Goal: Information Seeking & Learning: Check status

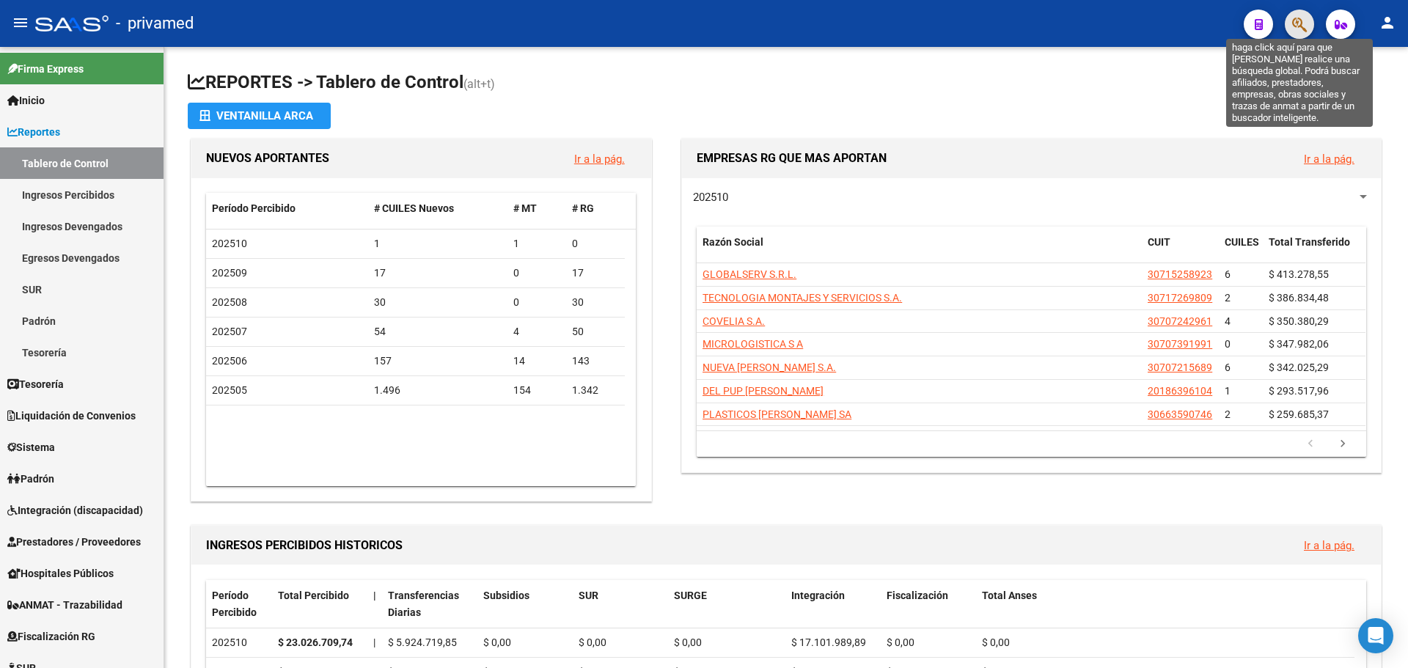
click at [1307, 22] on icon "button" at bounding box center [1300, 24] width 15 height 17
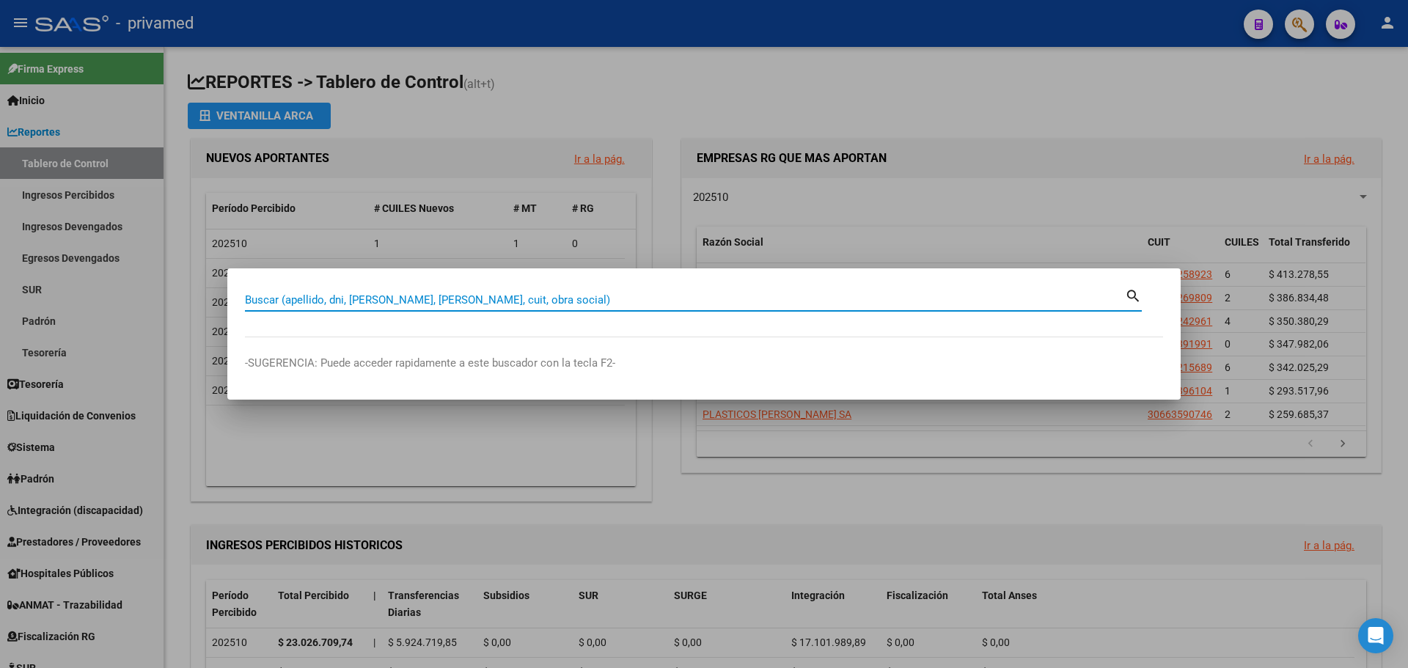
paste input "23331110469"
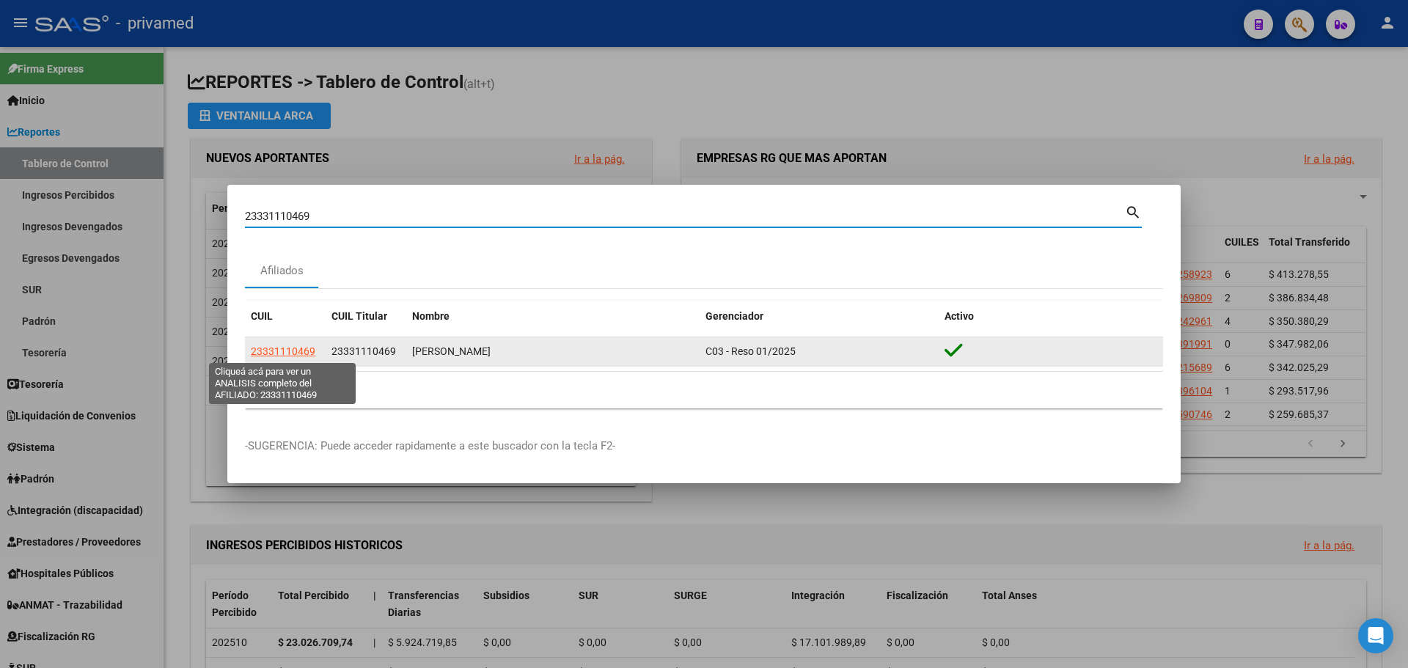
click at [283, 347] on span "23331110469" at bounding box center [283, 352] width 65 height 12
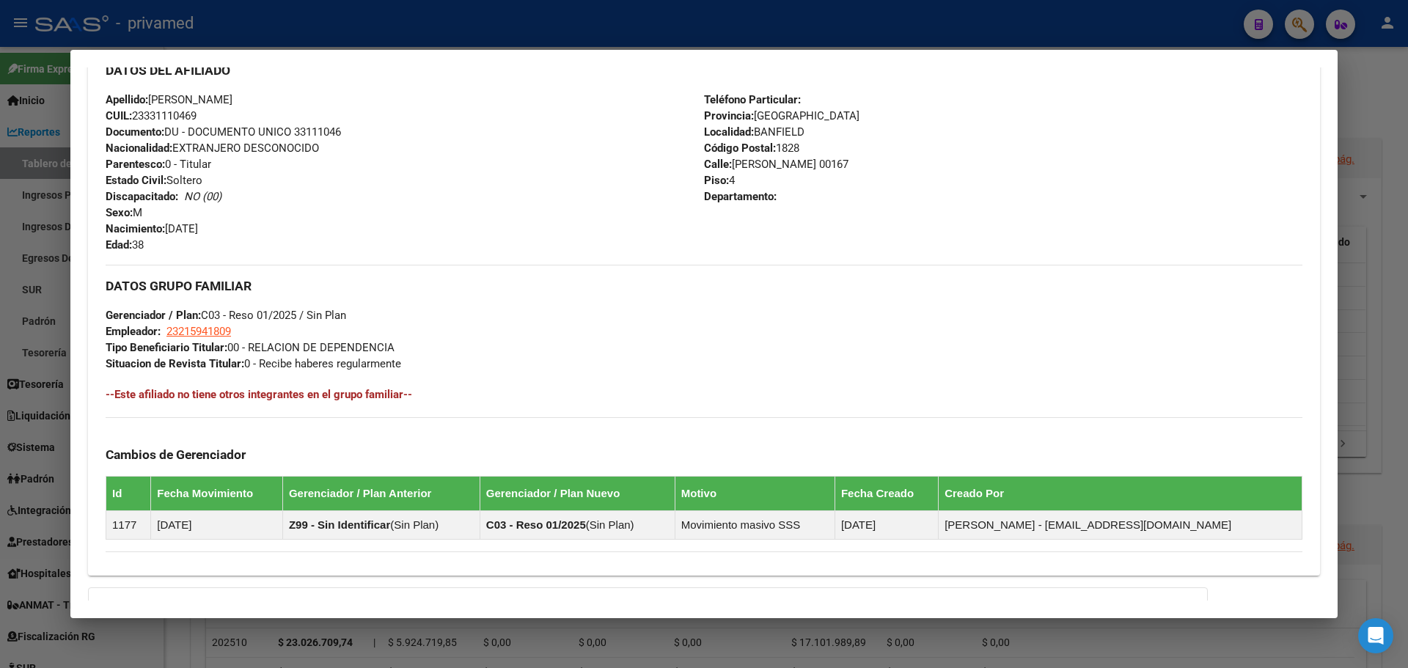
scroll to position [673, 0]
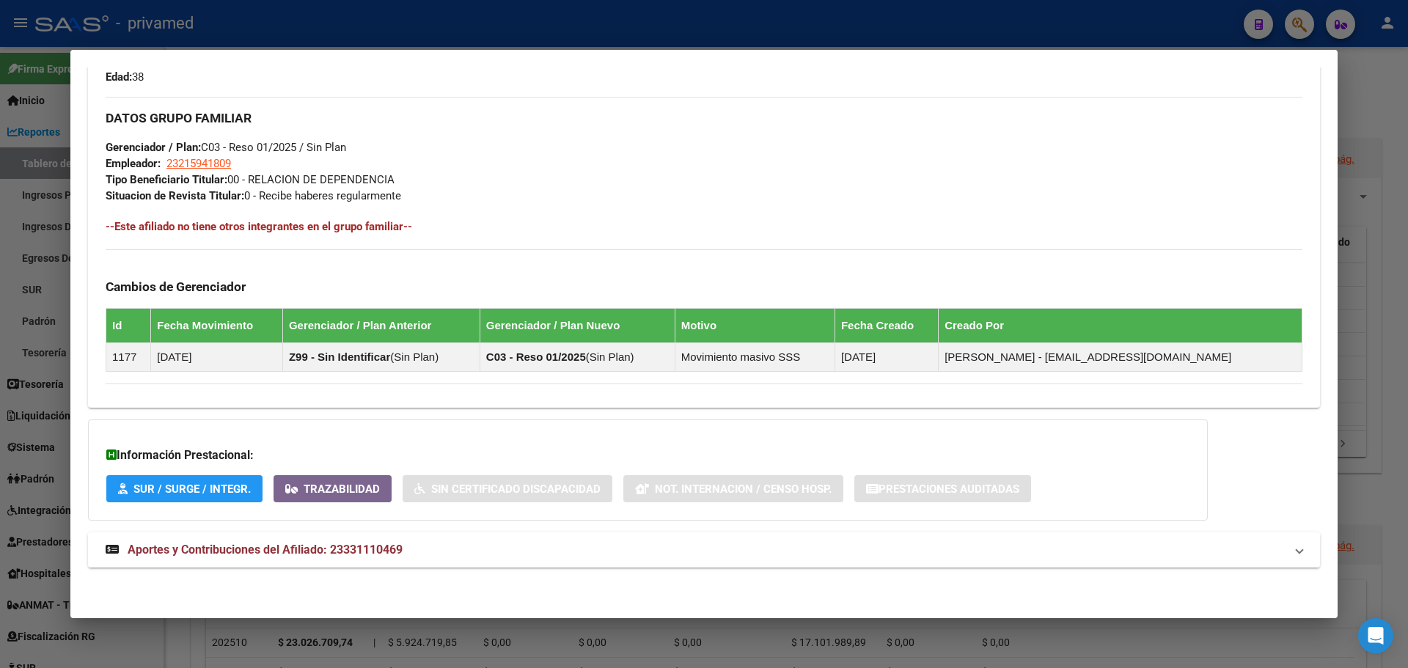
click at [221, 552] on span "Aportes y Contribuciones del Afiliado: 23331110469" at bounding box center [265, 550] width 275 height 14
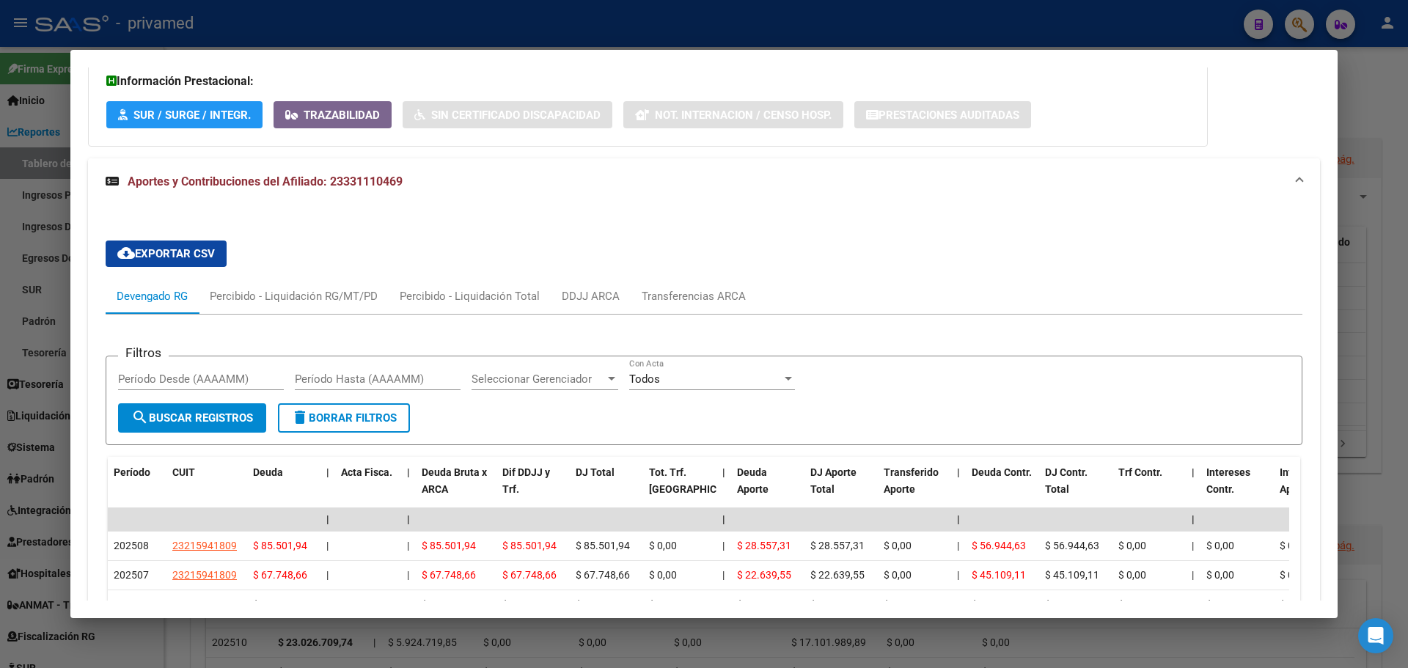
scroll to position [1249, 0]
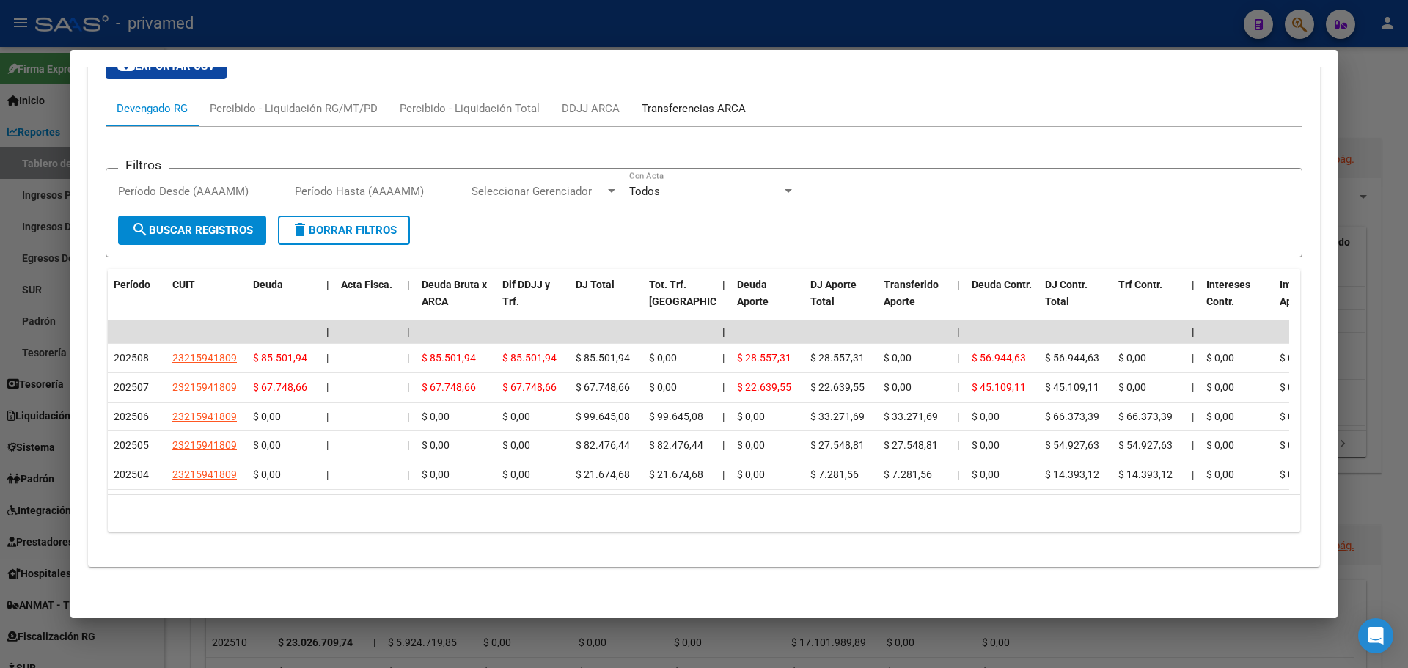
click at [674, 101] on div "Transferencias ARCA" at bounding box center [694, 109] width 104 height 16
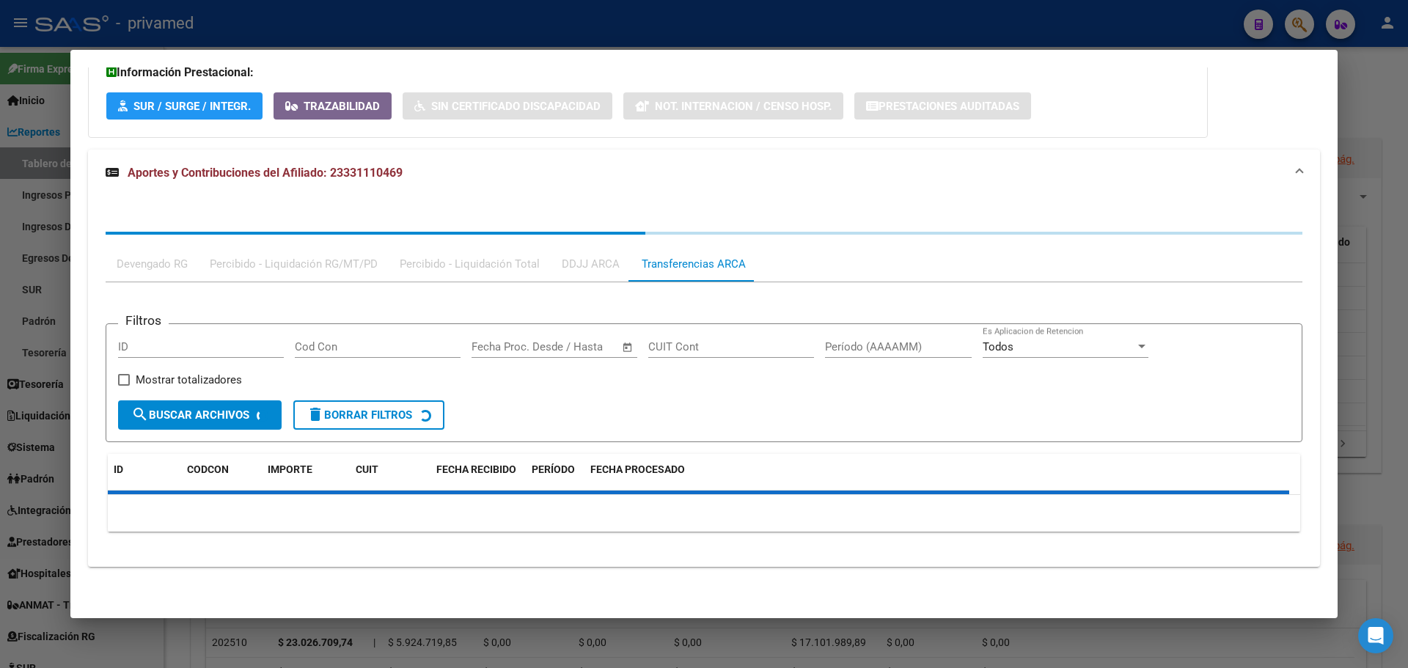
scroll to position [1157, 0]
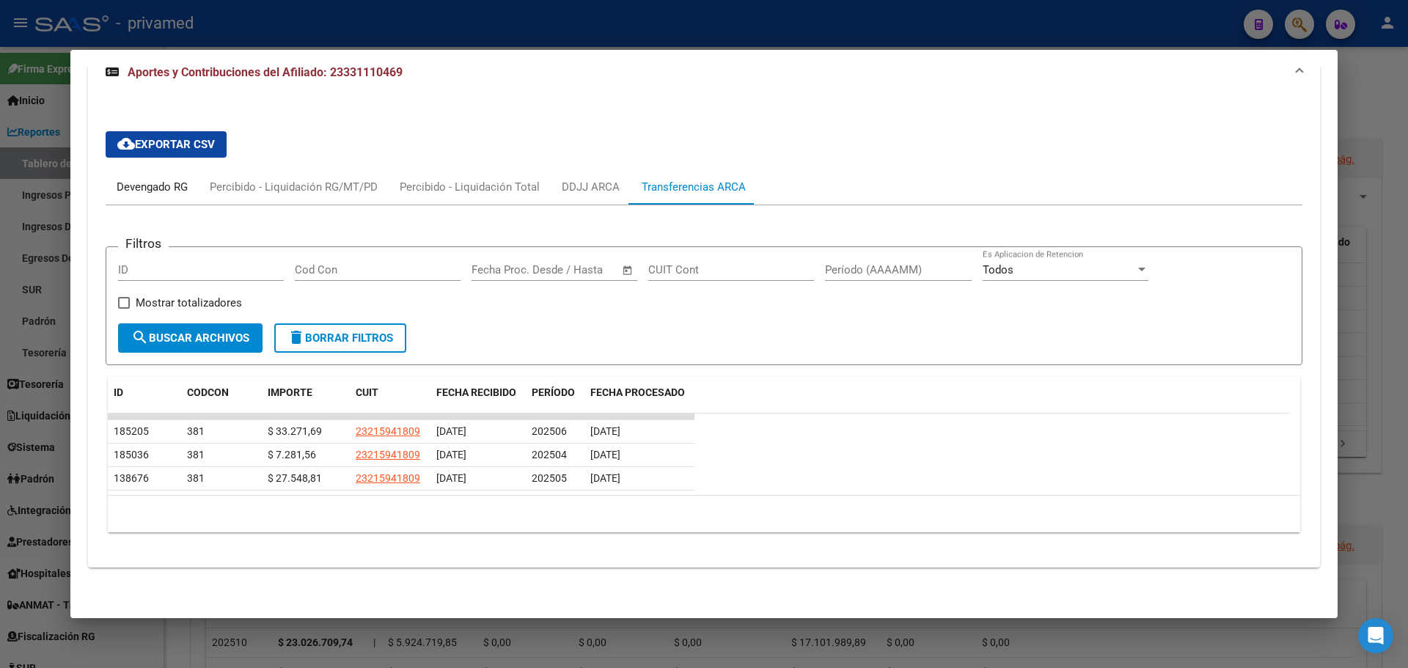
click at [161, 187] on div "Devengado RG" at bounding box center [152, 187] width 71 height 16
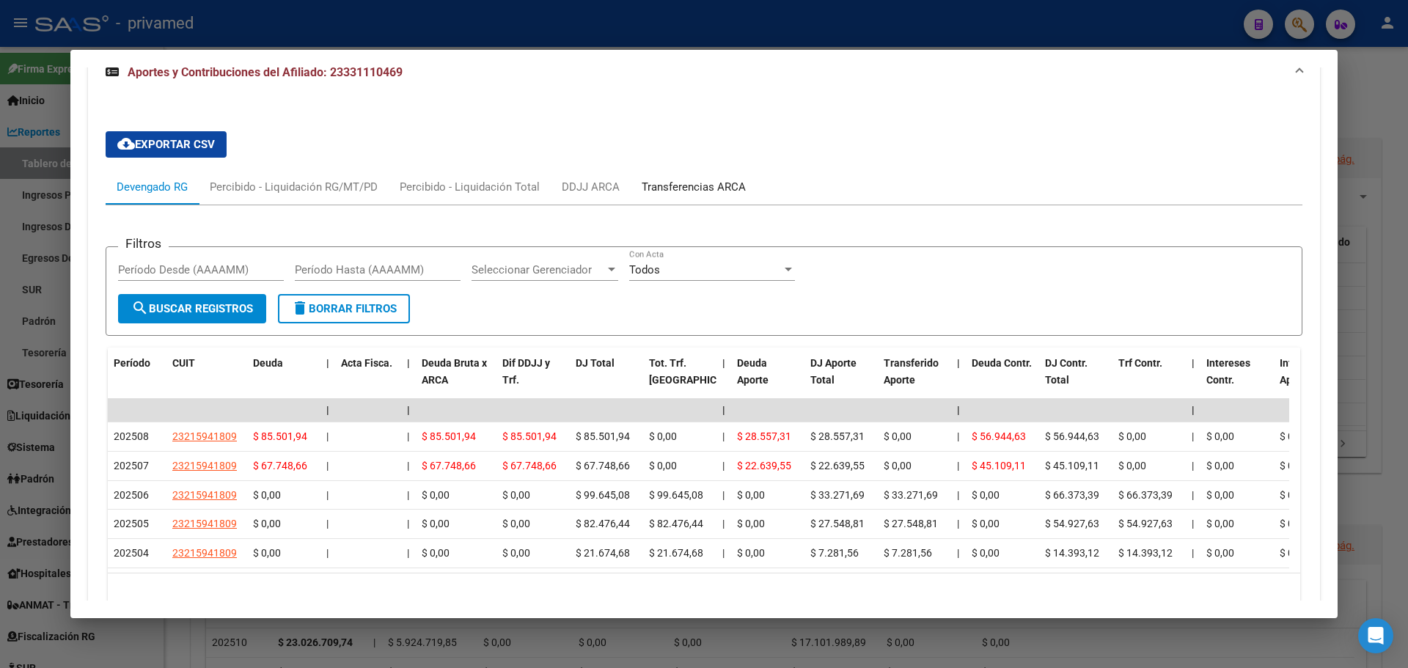
click at [668, 198] on div "Transferencias ARCA" at bounding box center [694, 186] width 126 height 35
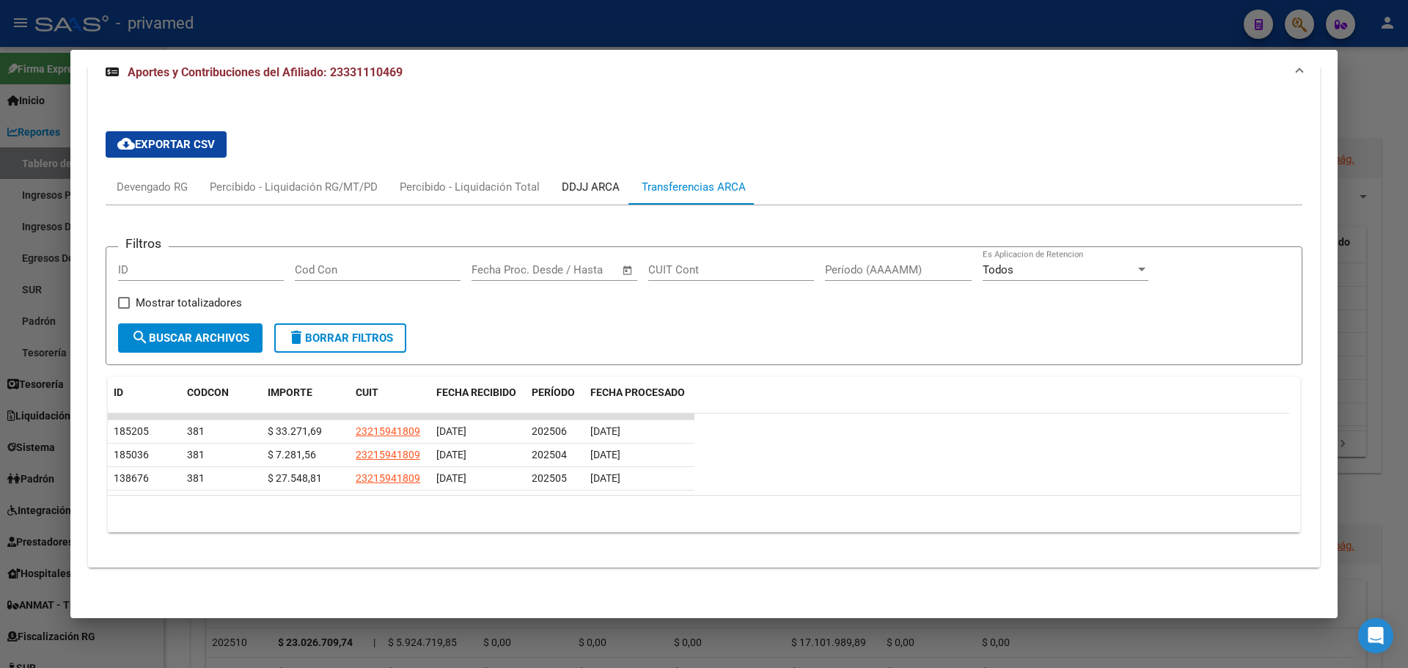
click at [574, 186] on div "DDJJ ARCA" at bounding box center [591, 187] width 58 height 16
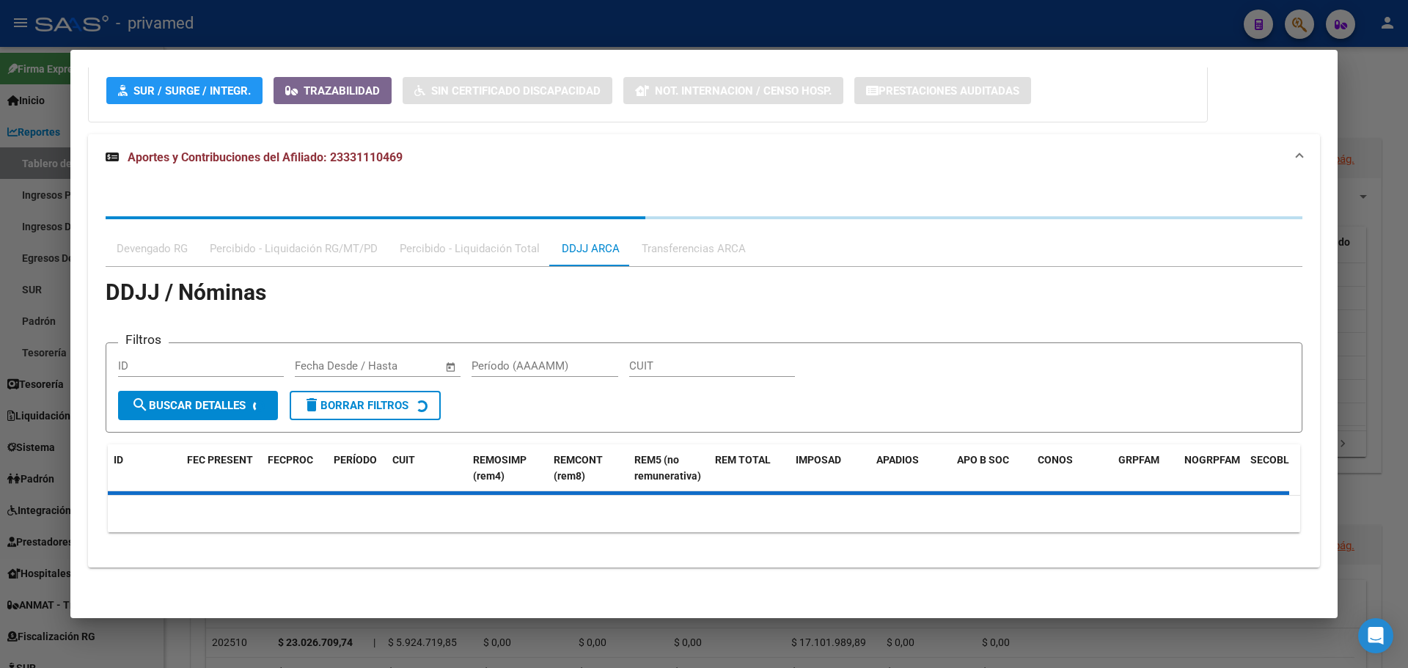
scroll to position [1157, 0]
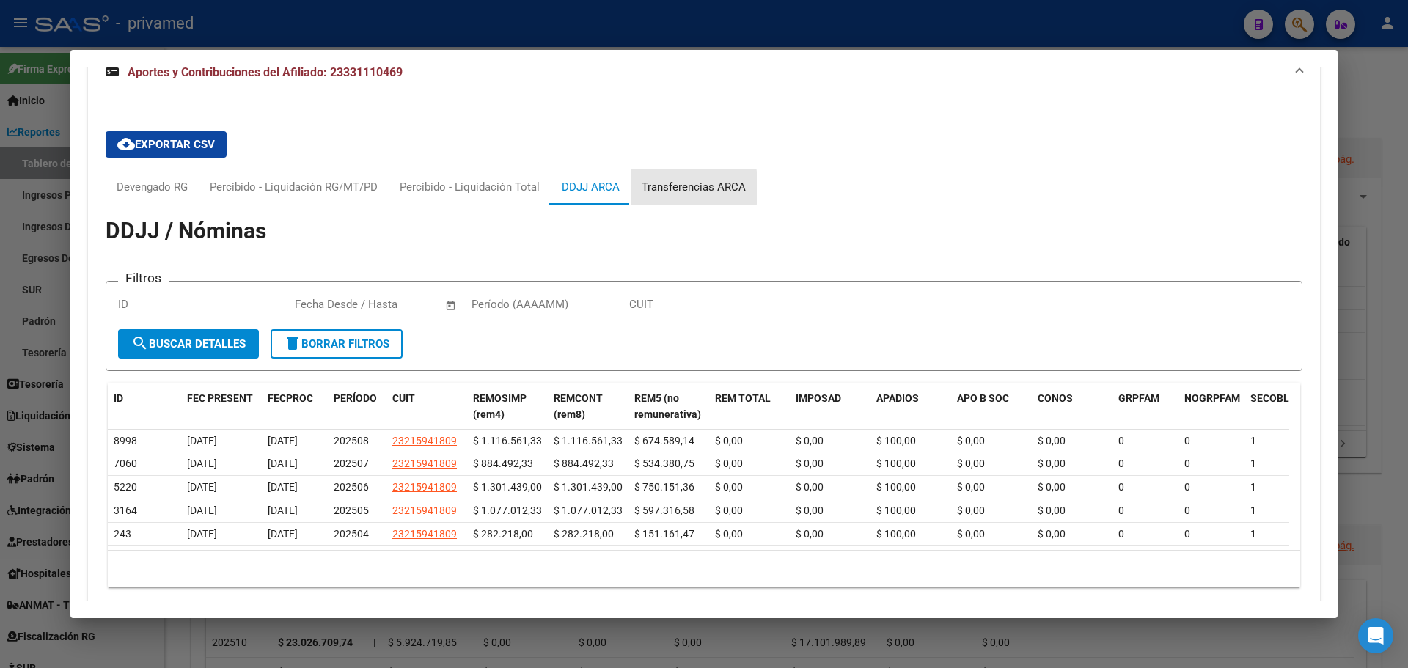
click at [659, 188] on div "Transferencias ARCA" at bounding box center [694, 187] width 104 height 16
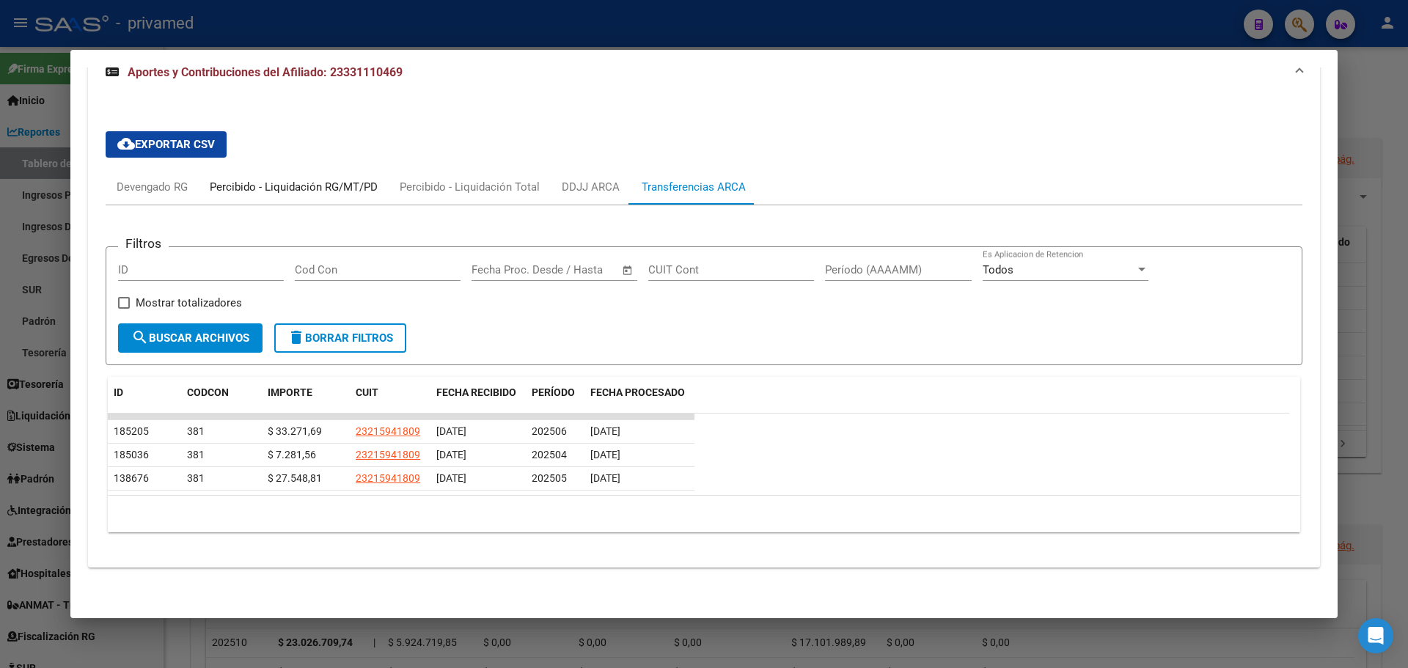
click at [270, 186] on div "Percibido - Liquidación RG/MT/PD" at bounding box center [294, 187] width 168 height 16
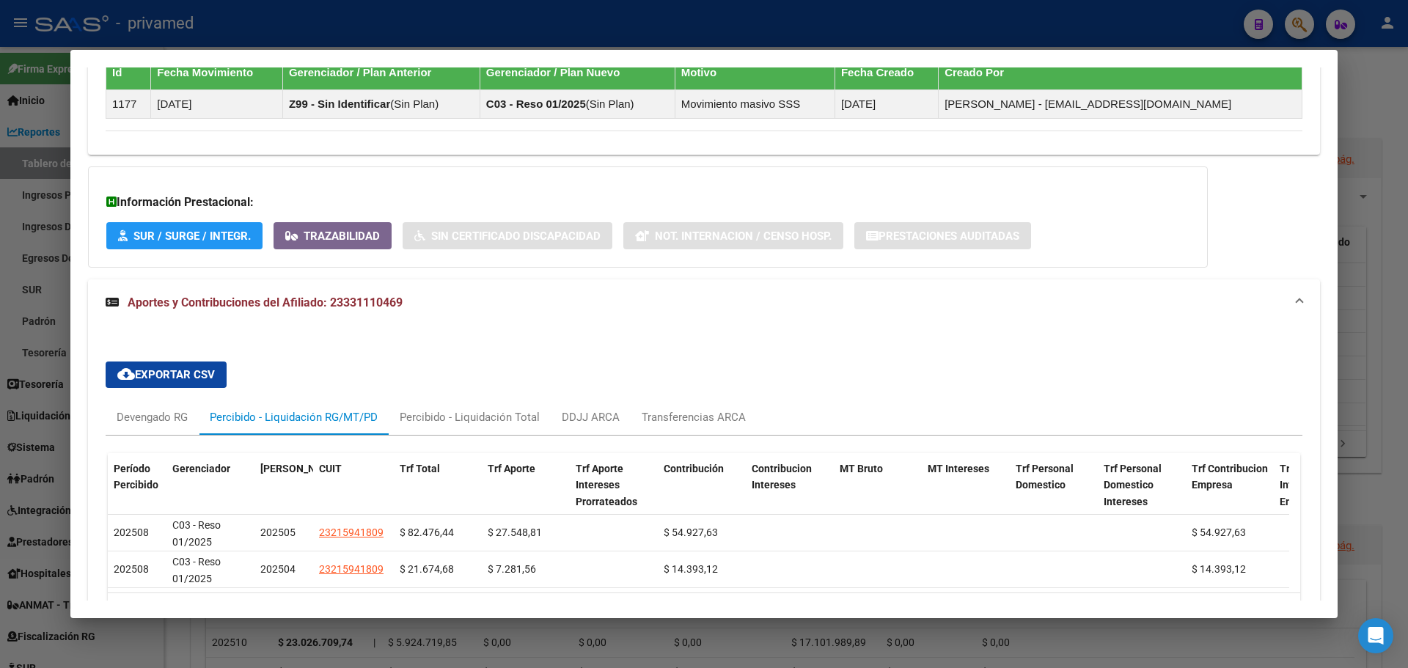
scroll to position [1035, 0]
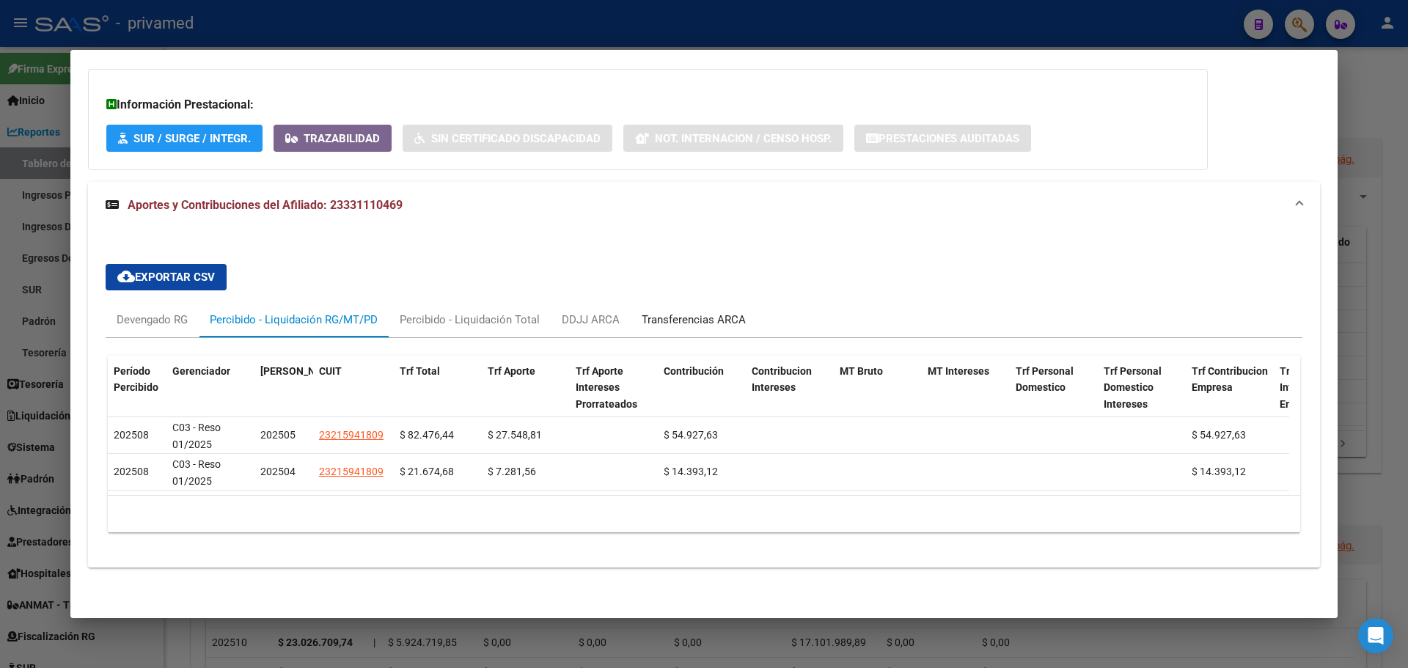
click at [657, 318] on div "Transferencias ARCA" at bounding box center [694, 319] width 126 height 35
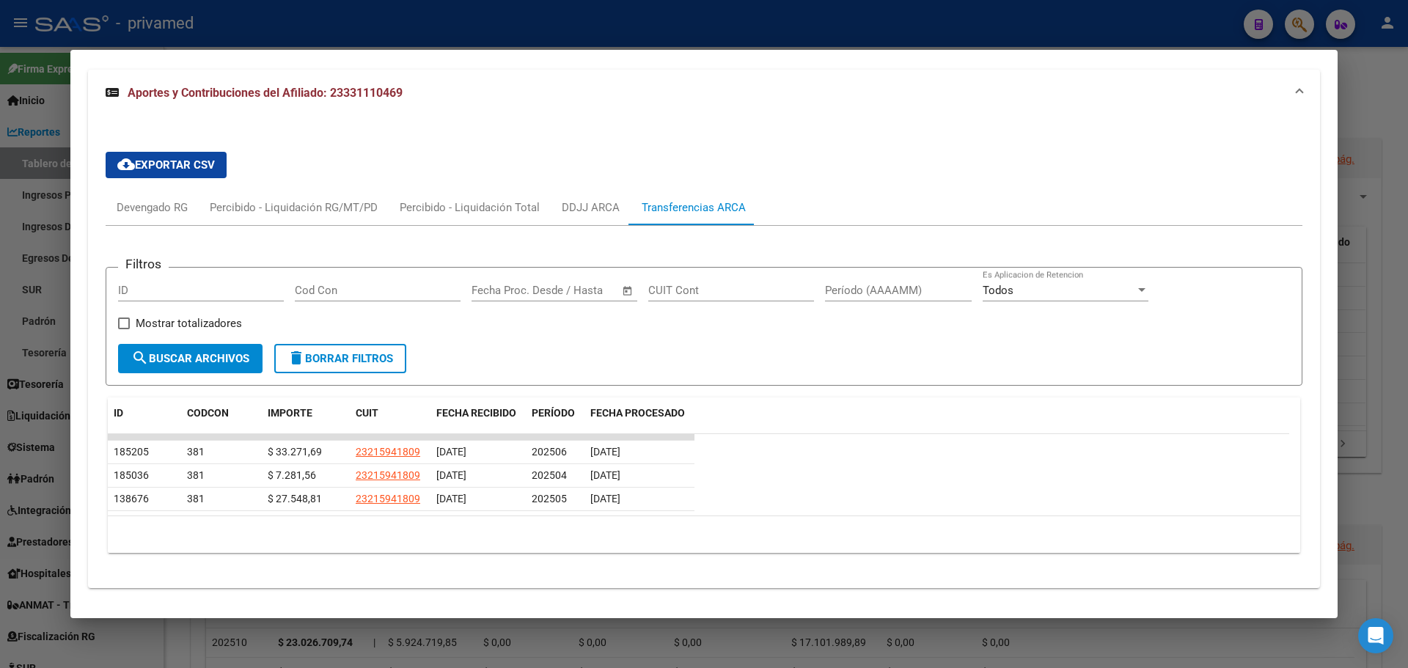
scroll to position [1157, 0]
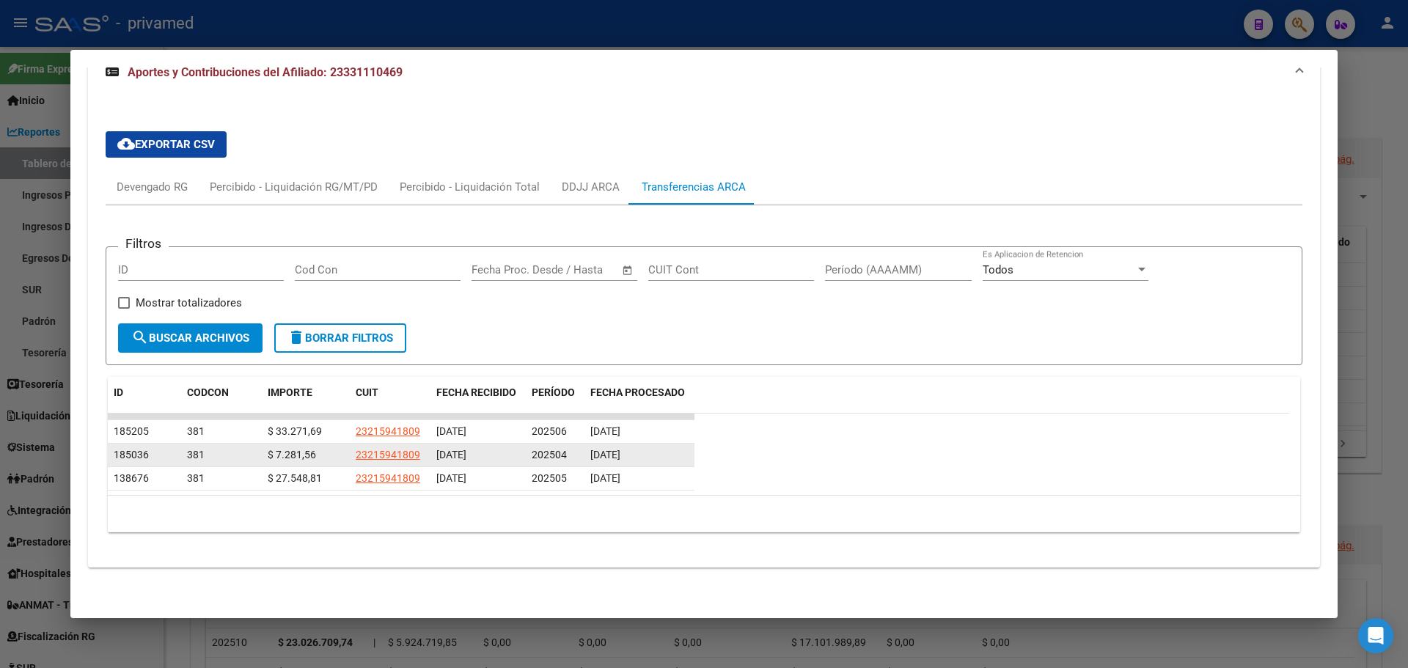
drag, startPoint x: 592, startPoint y: 428, endPoint x: 642, endPoint y: 449, distance: 53.9
click at [642, 449] on datatable-scroller "185205 381 $ 33.271,69 23215941809 [DATE] 202506 [DATE] 185036 381 $ 7.281,56 2…" at bounding box center [699, 452] width 1182 height 76
click at [597, 457] on span "[DATE]" at bounding box center [606, 455] width 30 height 12
drag, startPoint x: 599, startPoint y: 456, endPoint x: 622, endPoint y: 463, distance: 24.6
click at [622, 463] on div "[DATE]" at bounding box center [640, 455] width 98 height 17
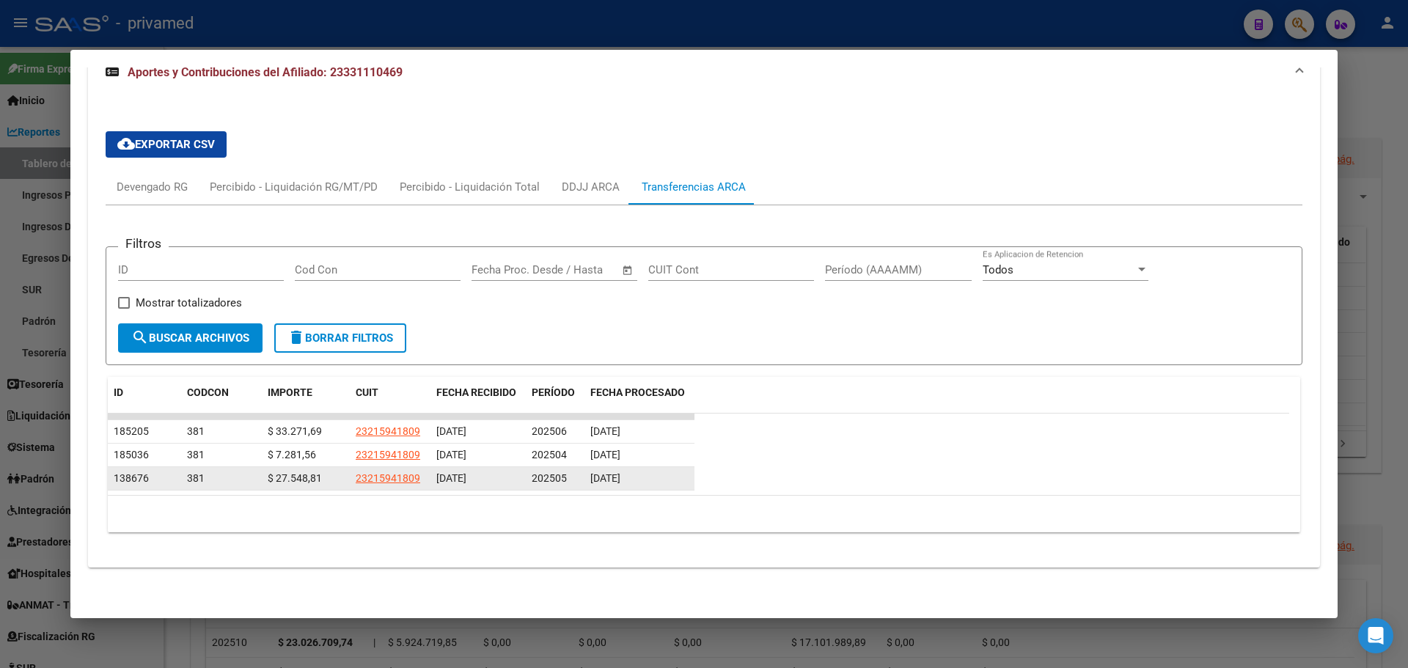
drag, startPoint x: 601, startPoint y: 476, endPoint x: 619, endPoint y: 486, distance: 20.7
click at [619, 486] on div "[DATE]" at bounding box center [640, 478] width 98 height 17
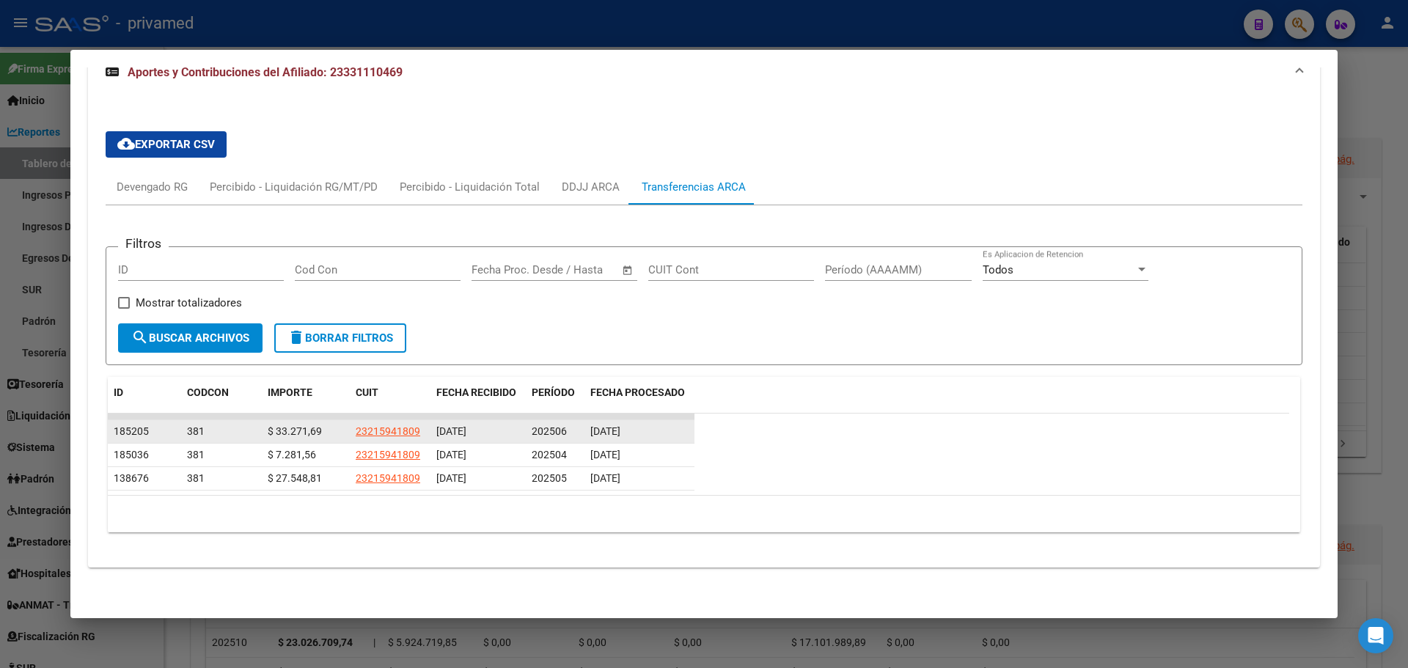
drag, startPoint x: 596, startPoint y: 430, endPoint x: 631, endPoint y: 442, distance: 37.4
click at [631, 442] on datatable-body-cell "[DATE]" at bounding box center [640, 431] width 110 height 23
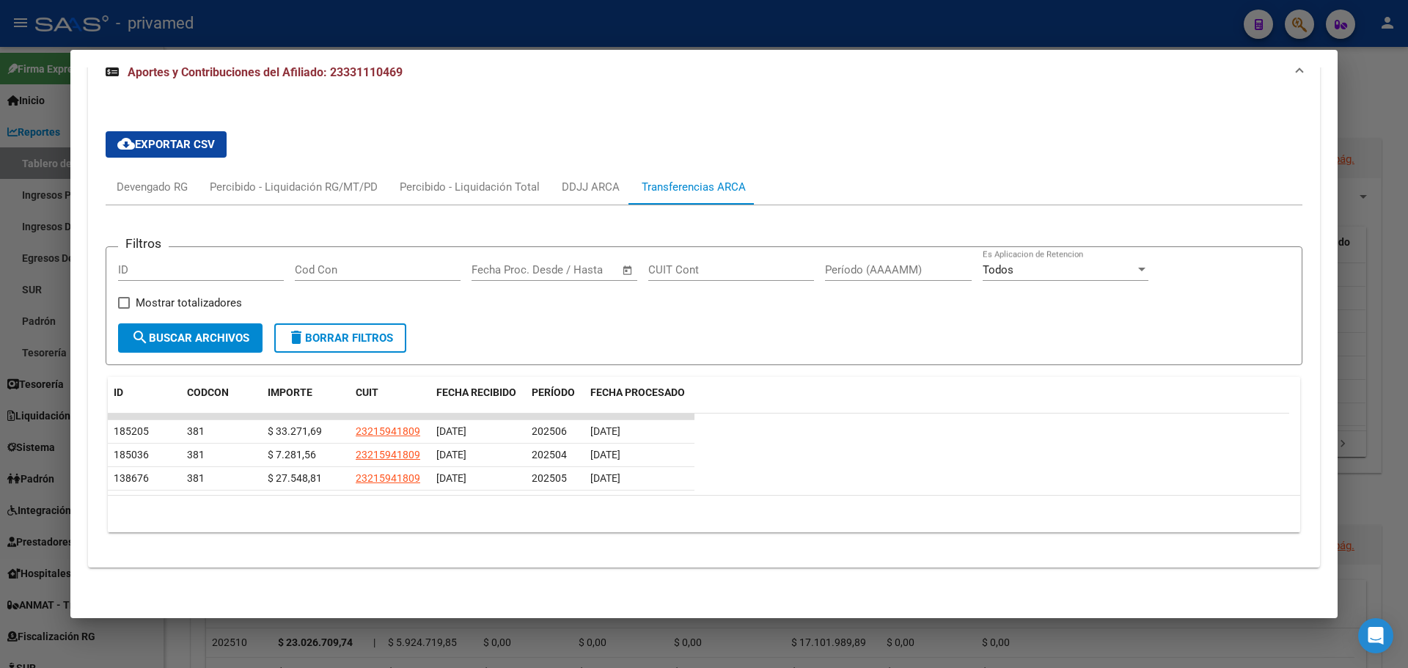
click at [726, 456] on datatable-row-wrapper "185036 381 $ 7.281,56 23215941809 [DATE] 202504 [DATE]" at bounding box center [699, 455] width 1182 height 23
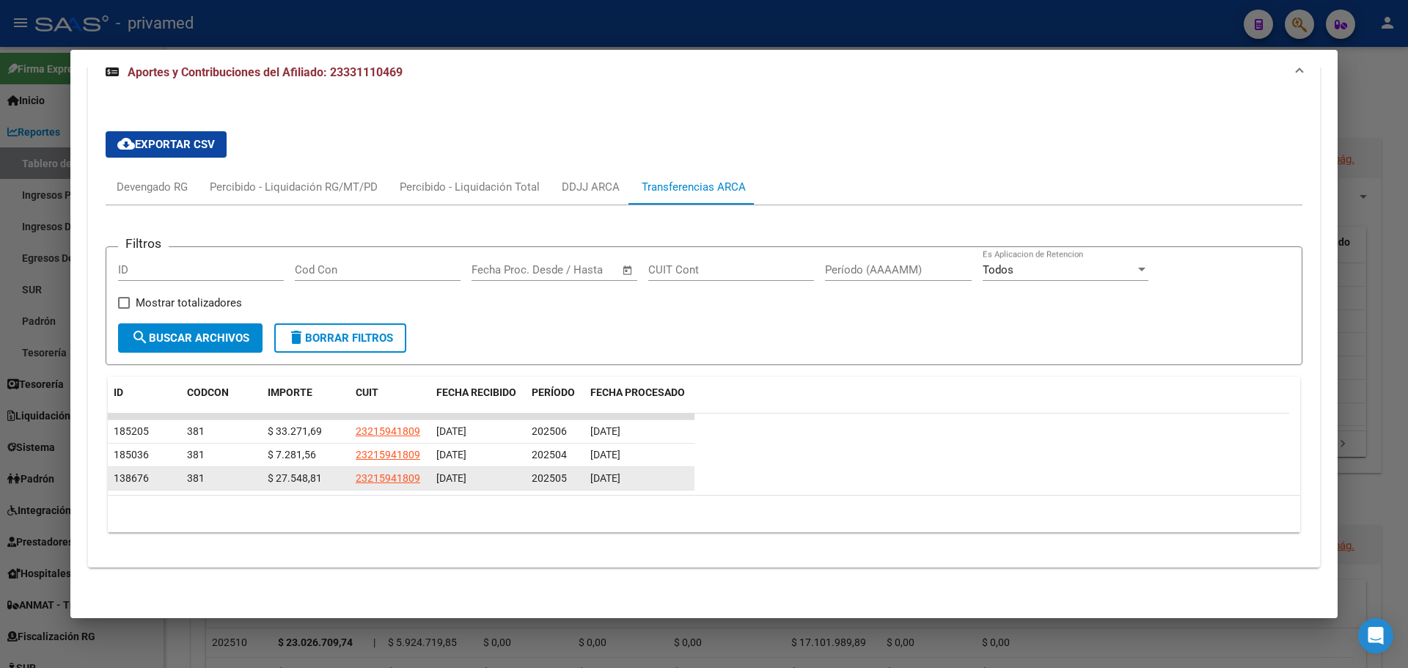
drag, startPoint x: 604, startPoint y: 425, endPoint x: 633, endPoint y: 476, distance: 58.8
click at [633, 476] on datatable-scroller "185205 381 $ 33.271,69 23215941809 [DATE] 202506 [DATE] 185036 381 $ 7.281,56 2…" at bounding box center [699, 452] width 1182 height 76
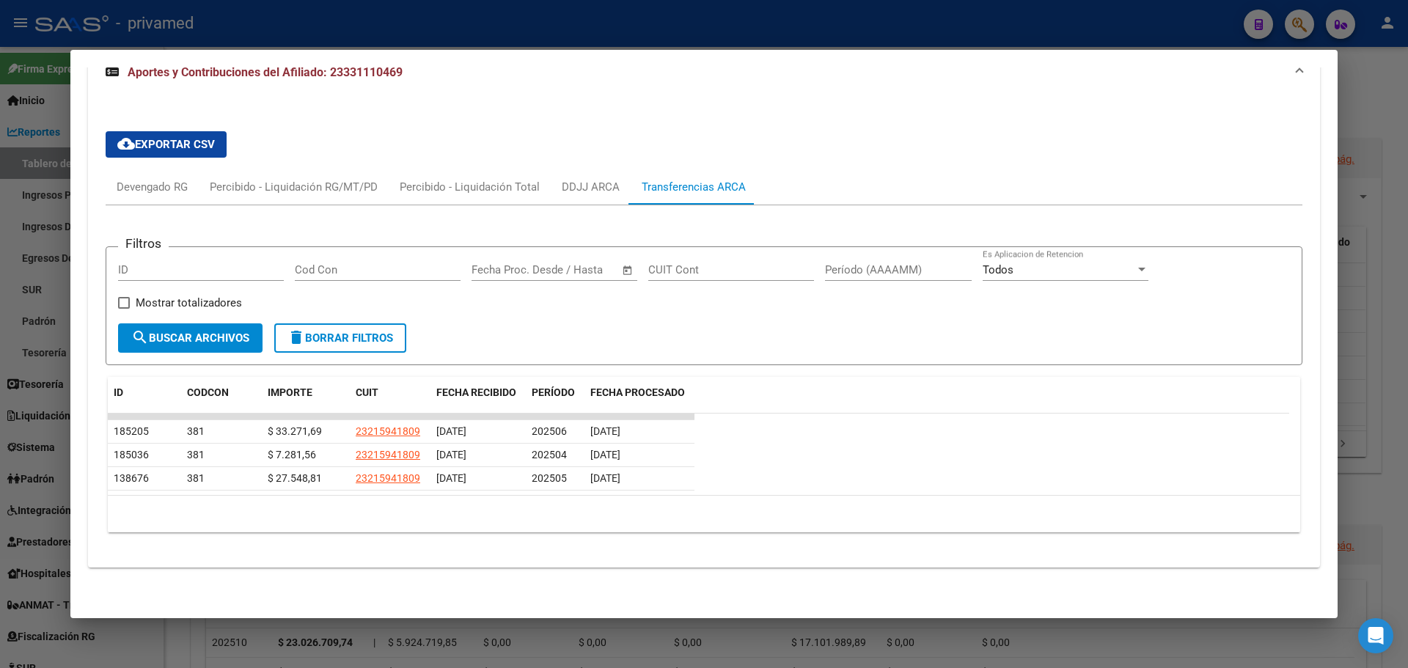
click at [734, 492] on datatable-selection "185205 381 $ 33.271,69 23215941809 [DATE] 202506 [DATE] 185036 381 $ 7.281,56 2…" at bounding box center [699, 486] width 1182 height 13
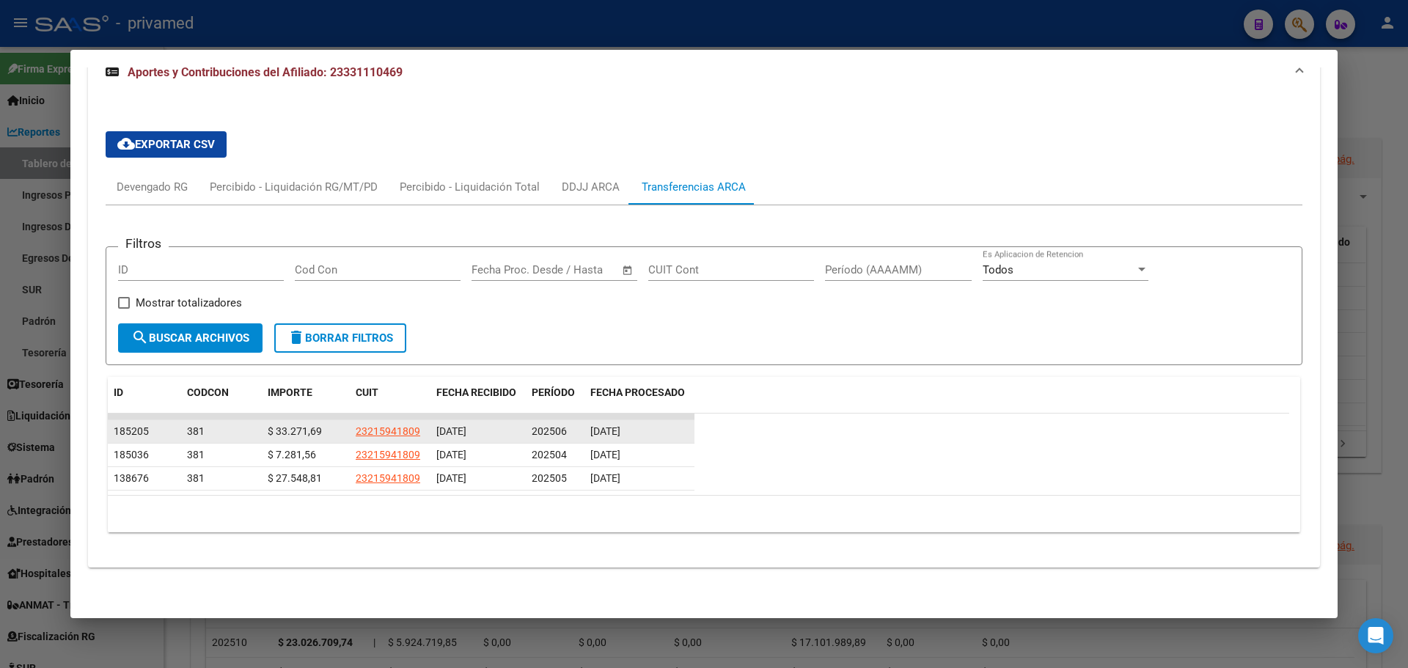
drag, startPoint x: 604, startPoint y: 428, endPoint x: 629, endPoint y: 434, distance: 26.3
click at [621, 434] on span "[DATE]" at bounding box center [606, 431] width 30 height 12
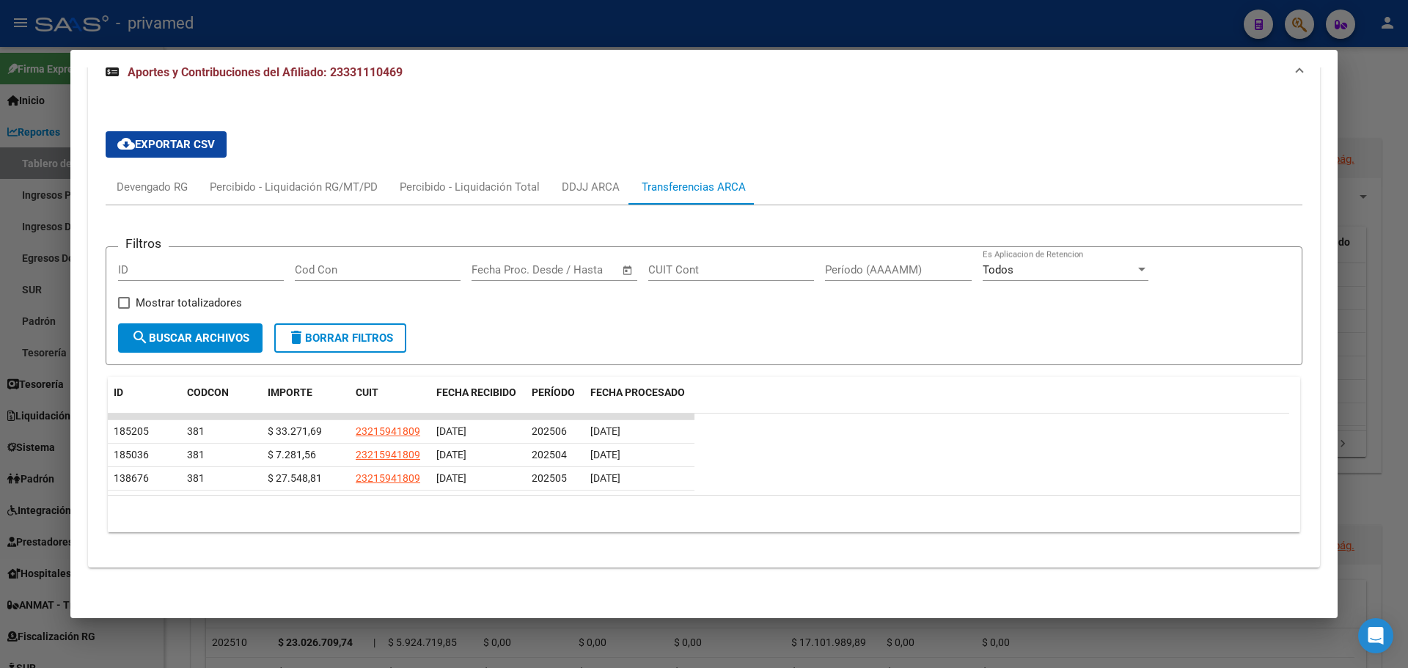
click at [888, 164] on div "cloud_download Exportar CSV Devengado RG Percibido - Liquidación RG/MT/PD Perci…" at bounding box center [704, 332] width 1197 height 425
click at [464, 9] on div at bounding box center [704, 334] width 1408 height 668
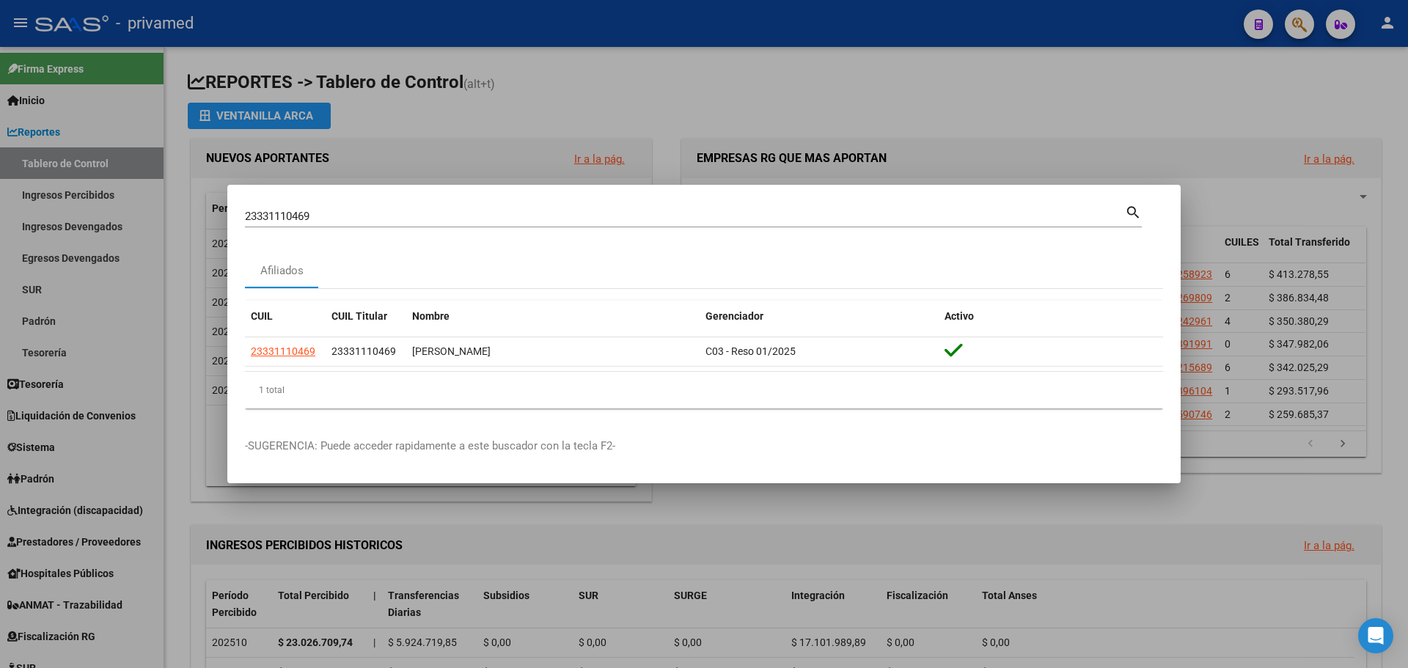
click at [310, 229] on div "23331110469 Buscar (apellido, dni, [PERSON_NAME], [PERSON_NAME], cuit, obra soc…" at bounding box center [693, 221] width 897 height 39
click at [312, 221] on input "23331110469" at bounding box center [685, 216] width 880 height 13
paste input "30321021"
type input "30321021"
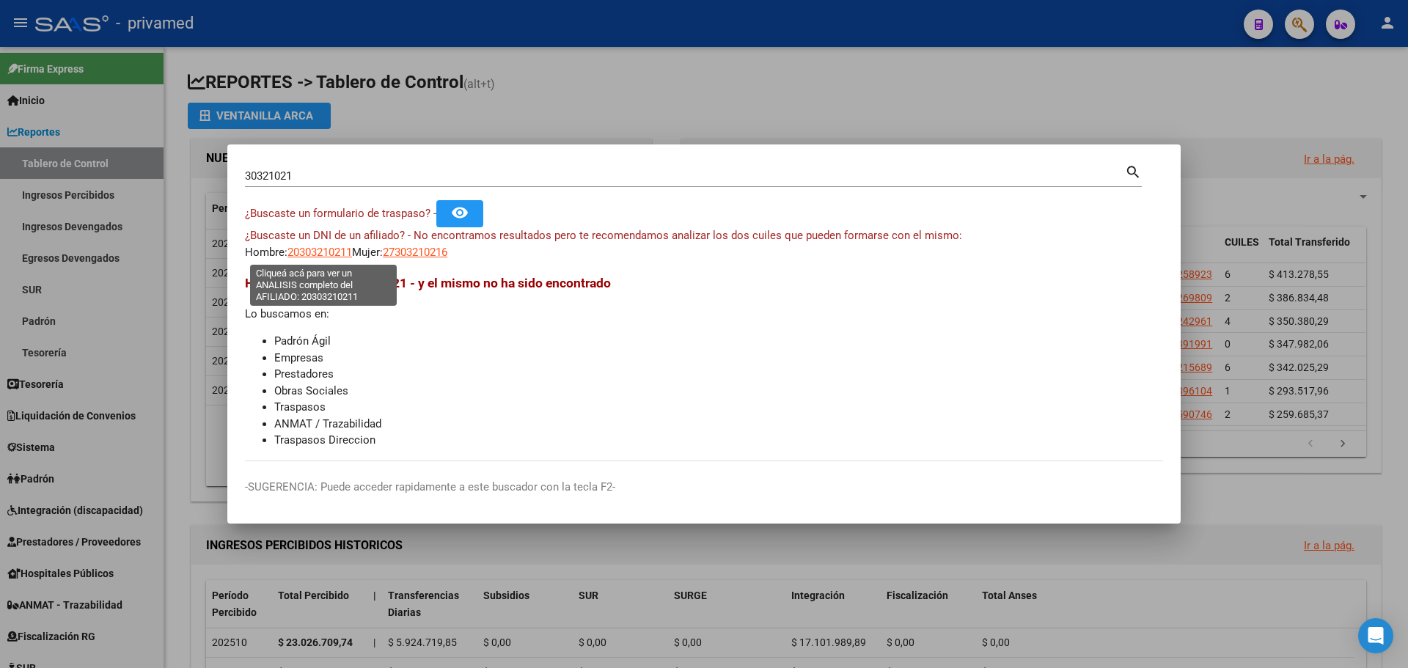
click at [334, 252] on span "20303210211" at bounding box center [320, 252] width 65 height 13
type textarea "20303210211"
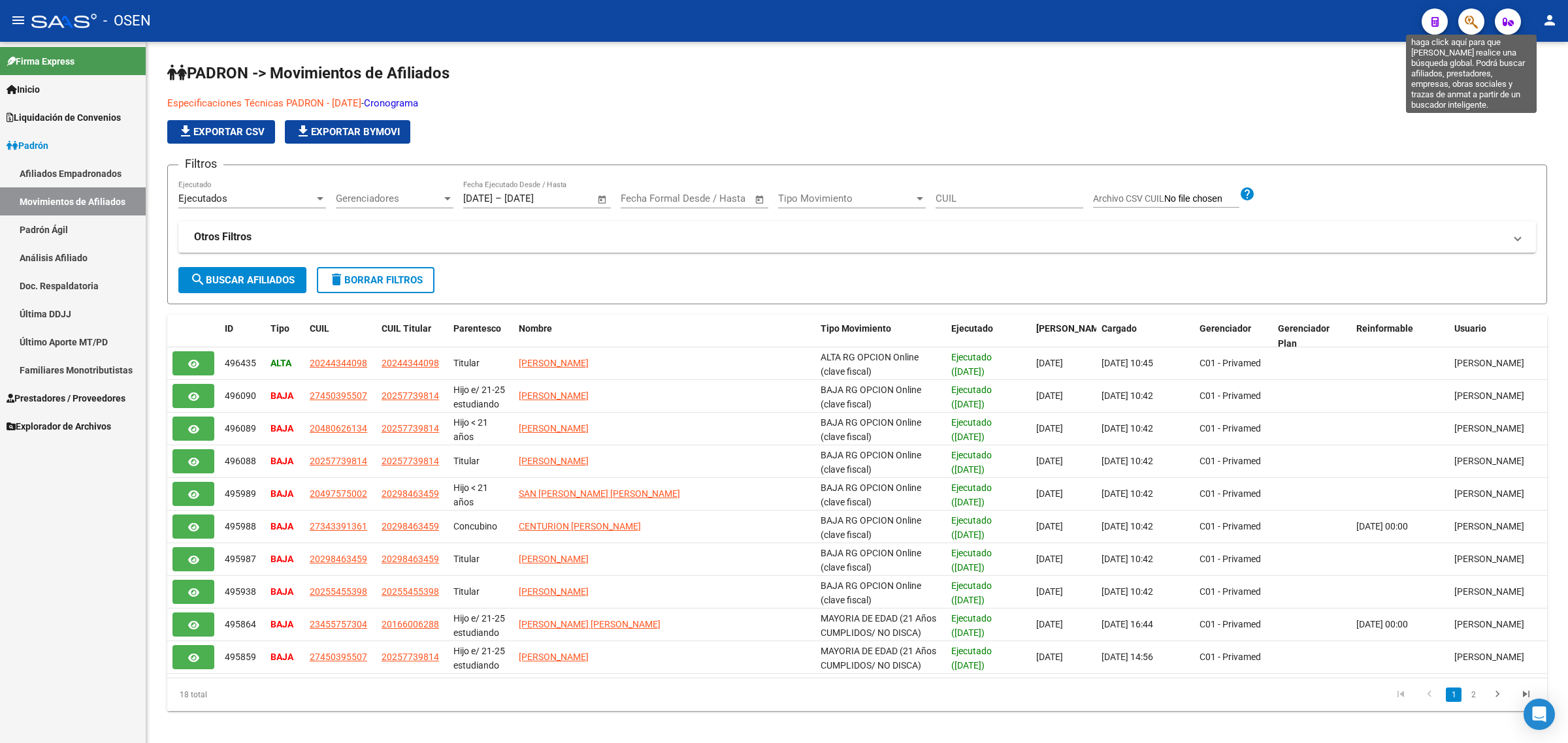
click at [1471, 19] on icon "button" at bounding box center [1471, 21] width 13 height 15
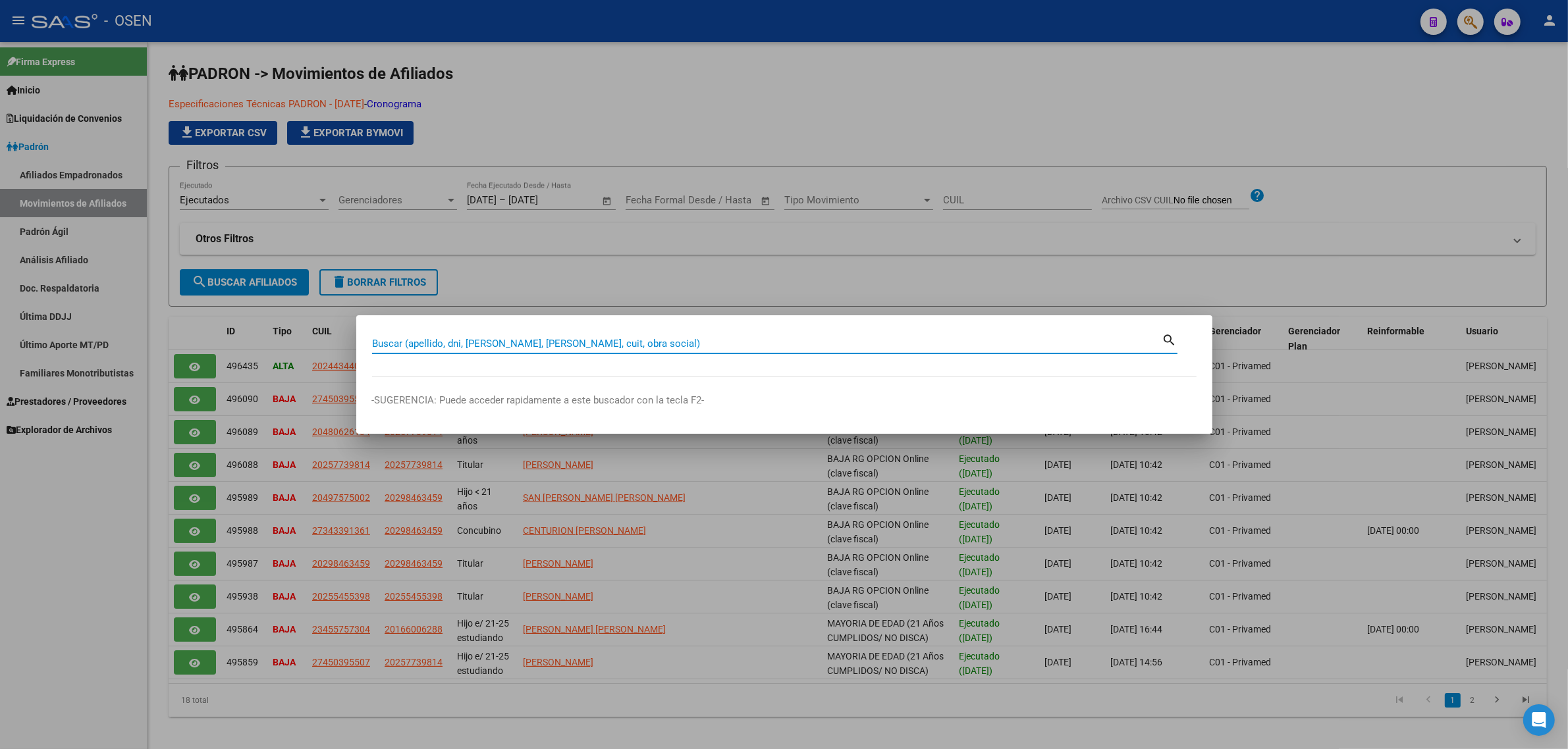
paste input "20303210211"
type input "20303210211"
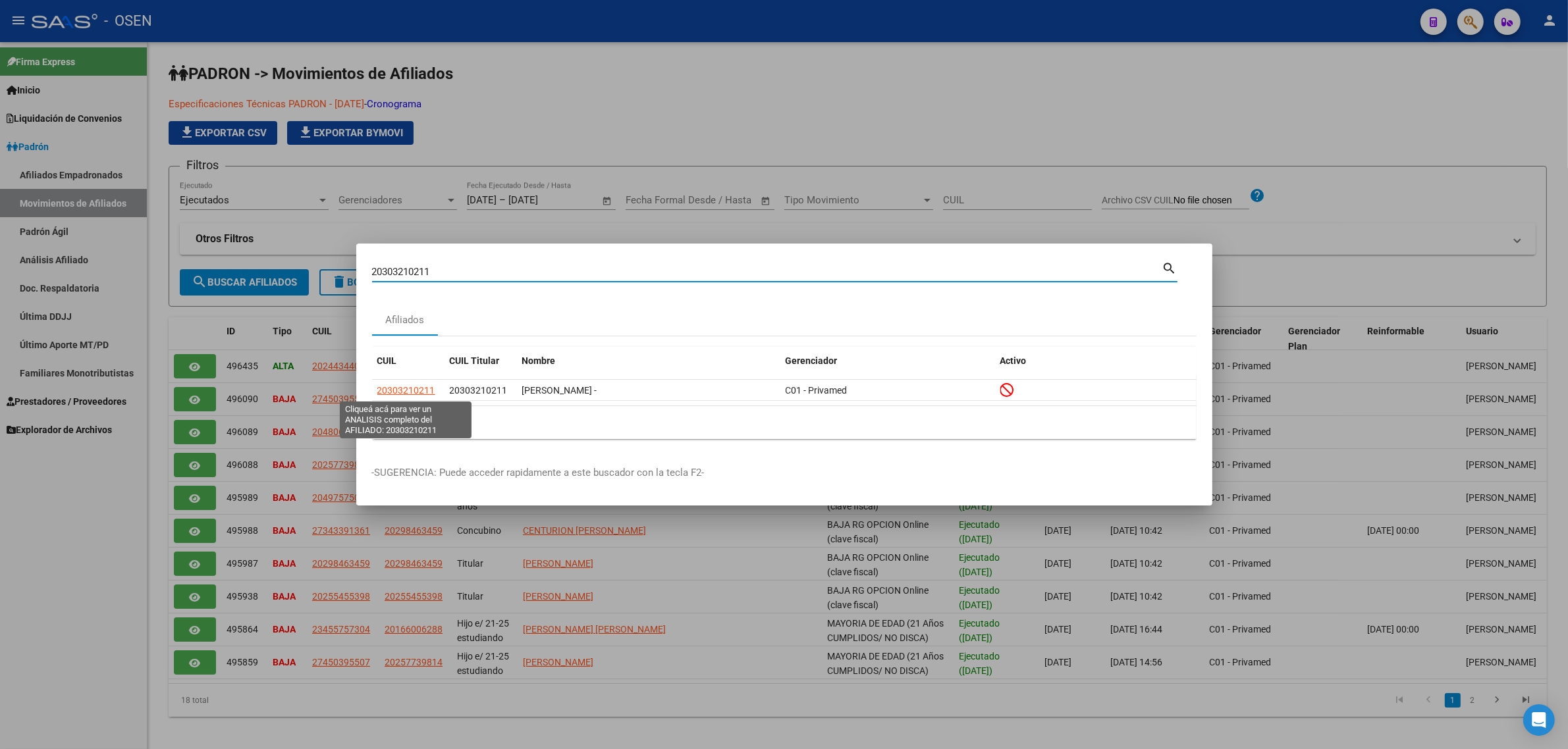
click at [424, 390] on span "20303210211" at bounding box center [406, 390] width 58 height 11
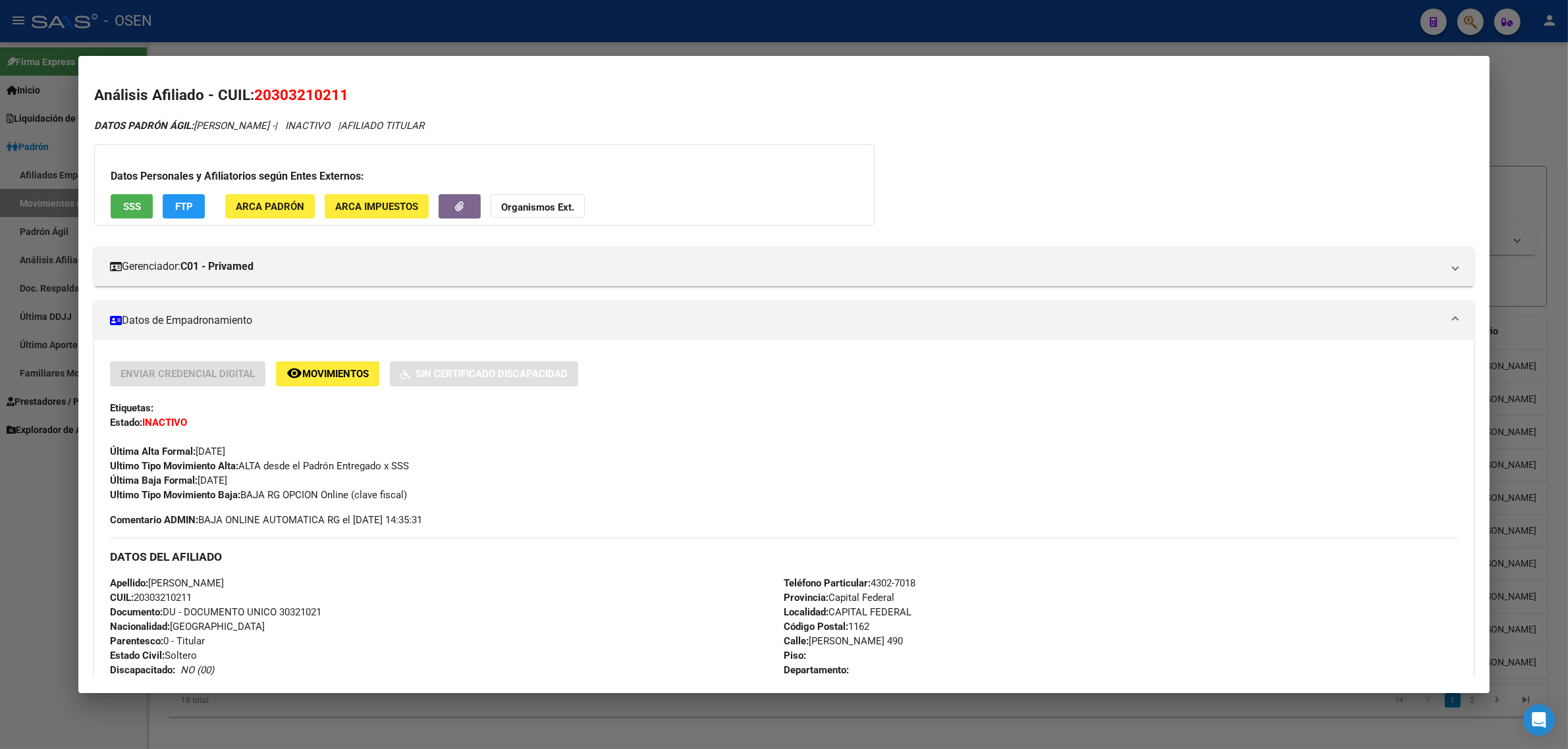
click at [130, 206] on span "SSS" at bounding box center [132, 206] width 18 height 12
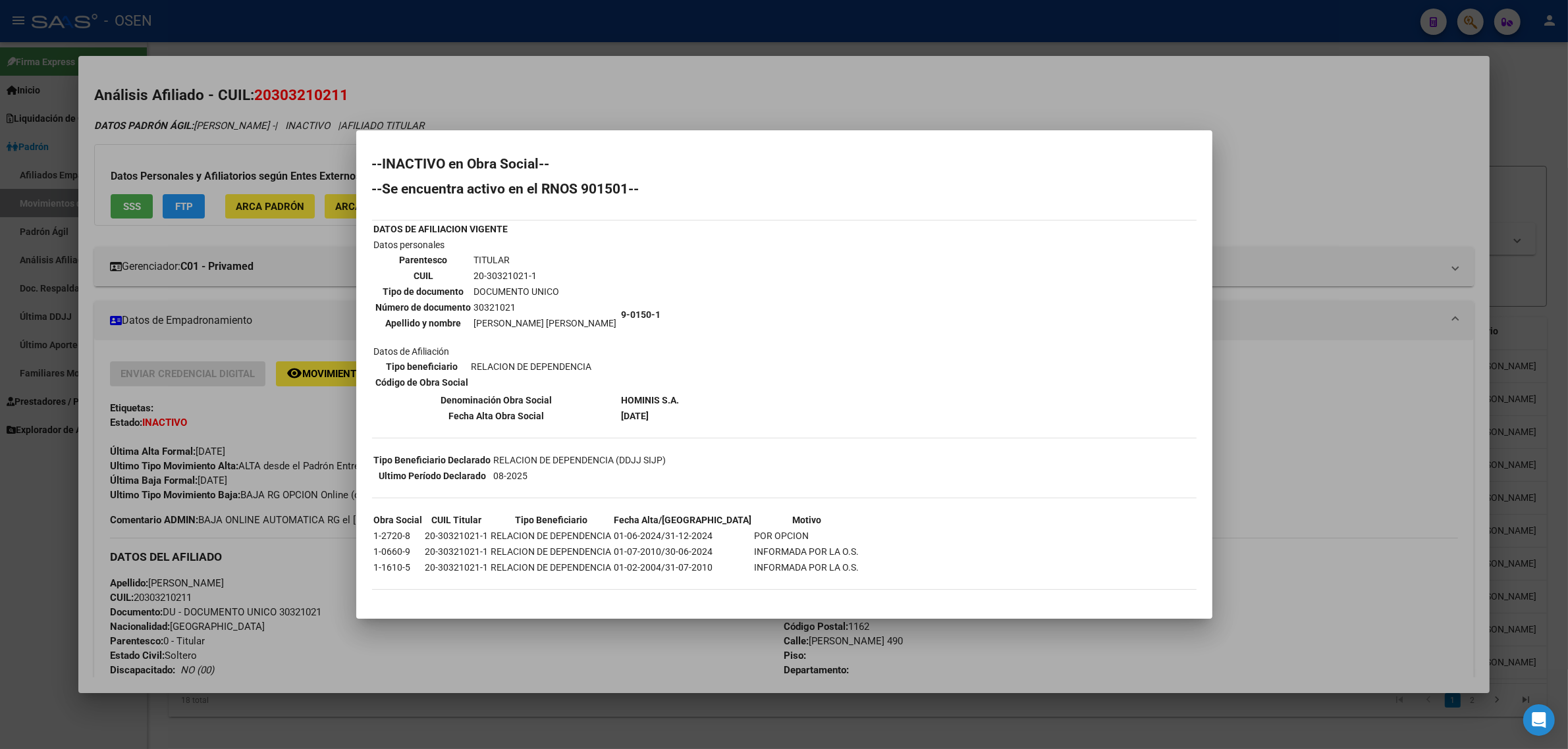
drag, startPoint x: 596, startPoint y: 400, endPoint x: 673, endPoint y: 401, distance: 77.0
click at [673, 401] on div "--INACTIVO en Obra Social-- --Se encuentra activo en el RNOS 901501-- DATOS DE …" at bounding box center [784, 379] width 824 height 446
click at [659, 418] on div "--INACTIVO en Obra Social-- --Se encuentra activo en el RNOS 901501-- DATOS DE …" at bounding box center [784, 379] width 824 height 446
